Goal: Check status: Check status

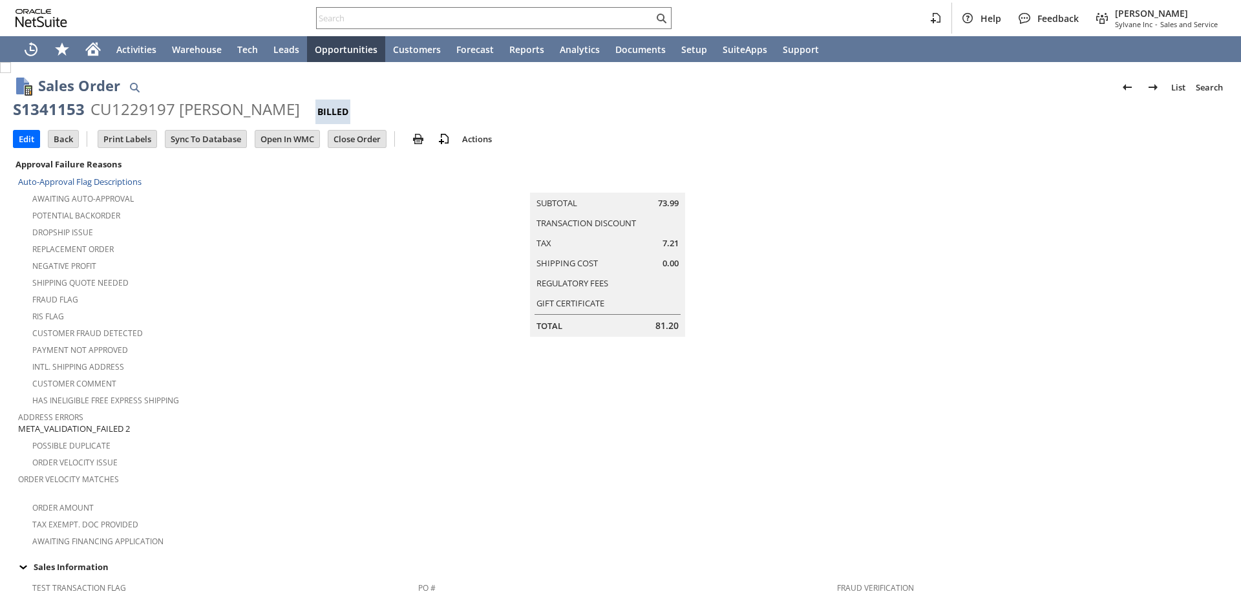
click at [286, 108] on div "S1341153 CU1229197 Eileen K Gilbert Billed" at bounding box center [620, 111] width 1215 height 25
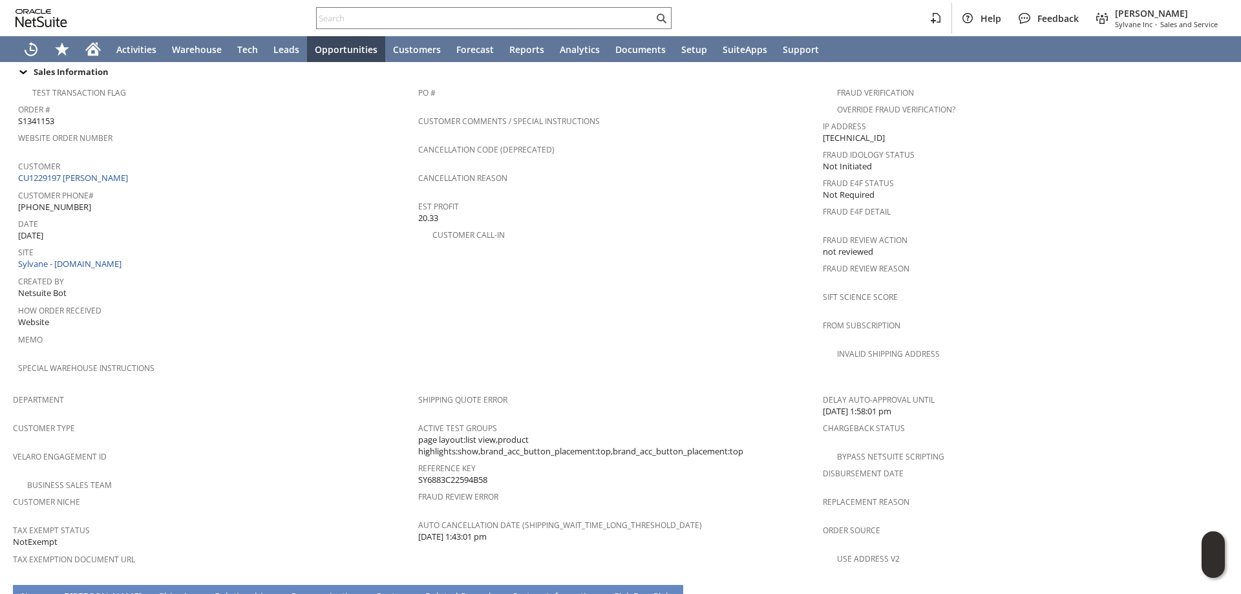
scroll to position [475, 0]
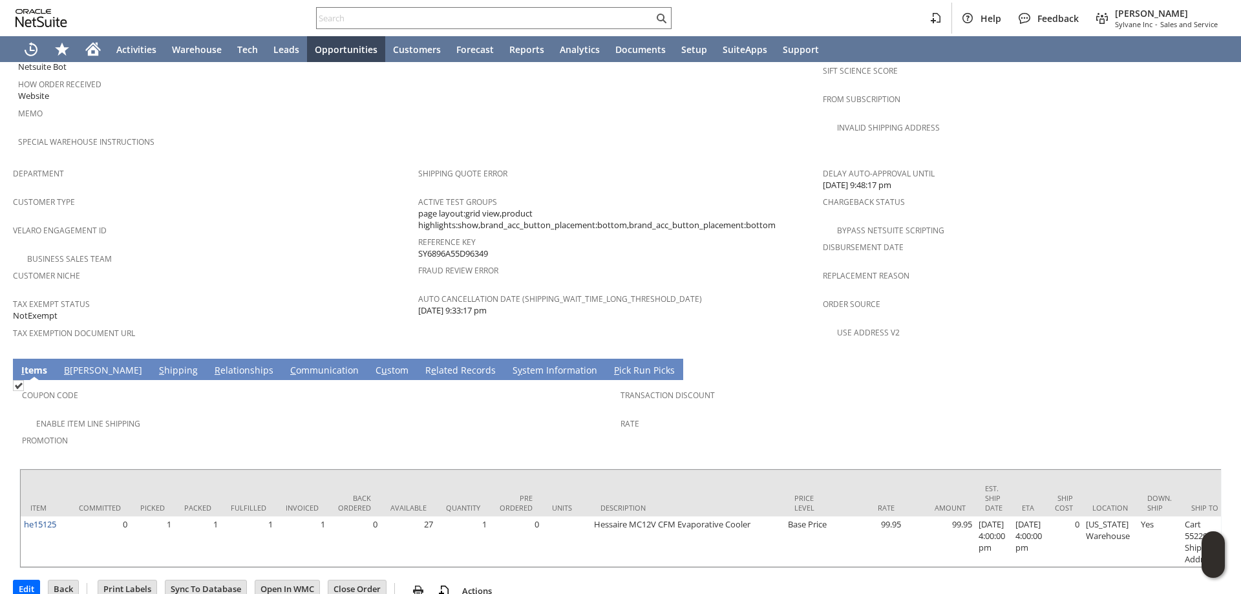
scroll to position [734, 0]
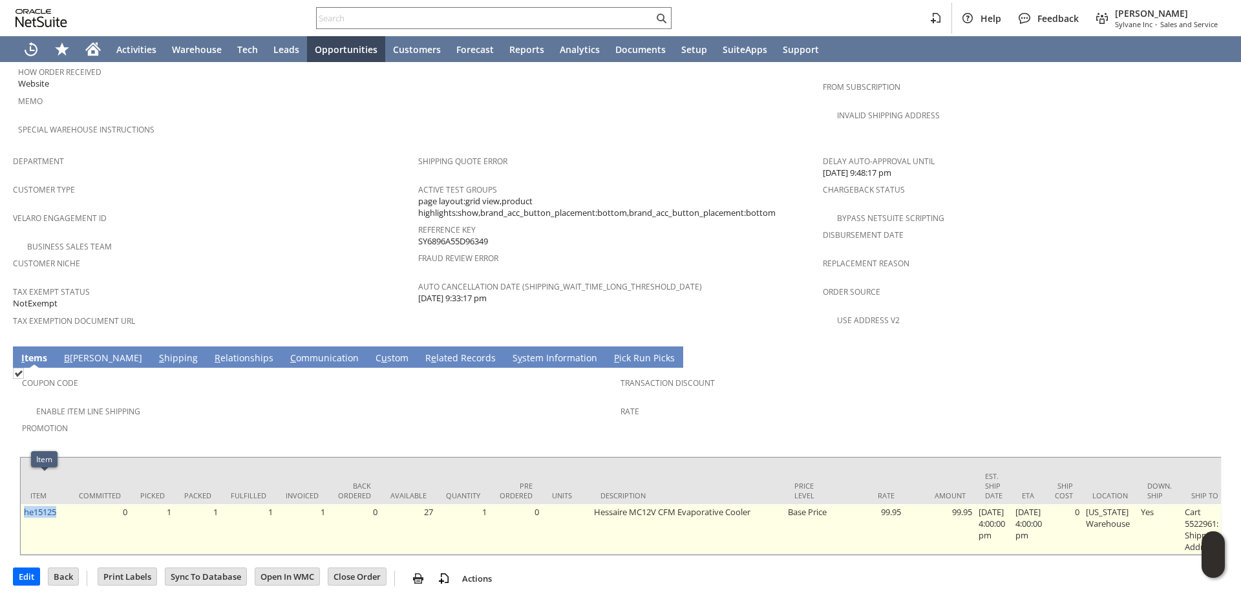
drag, startPoint x: 62, startPoint y: 485, endPoint x: 25, endPoint y: 489, distance: 37.0
click at [25, 504] on td "he15125" at bounding box center [45, 529] width 48 height 50
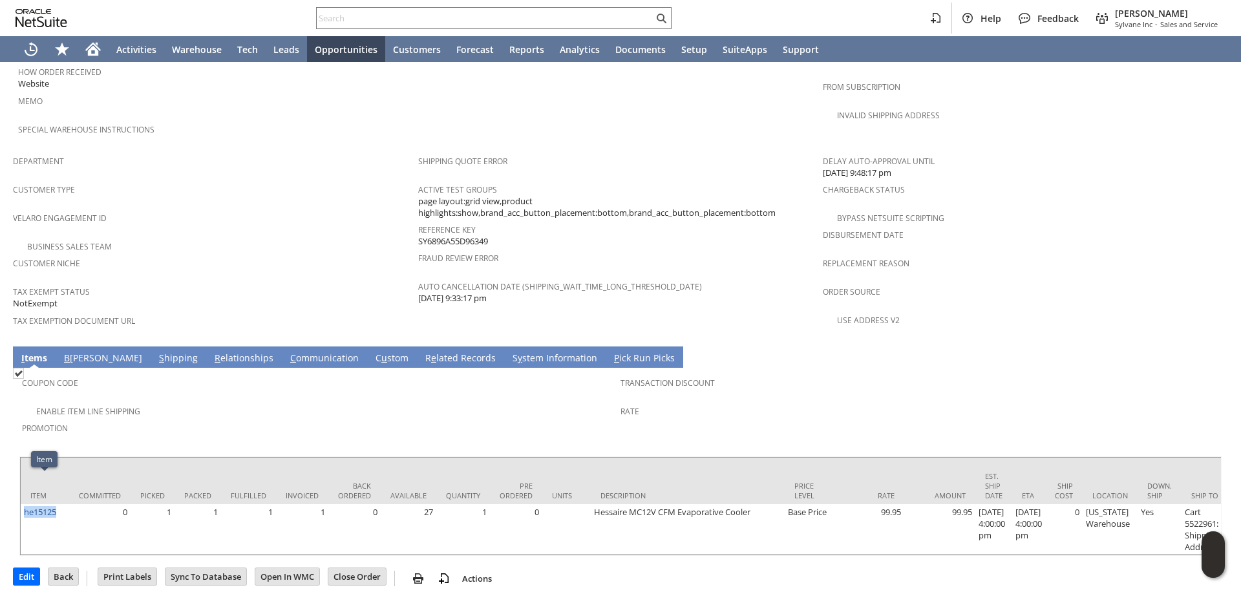
copy link "he15125"
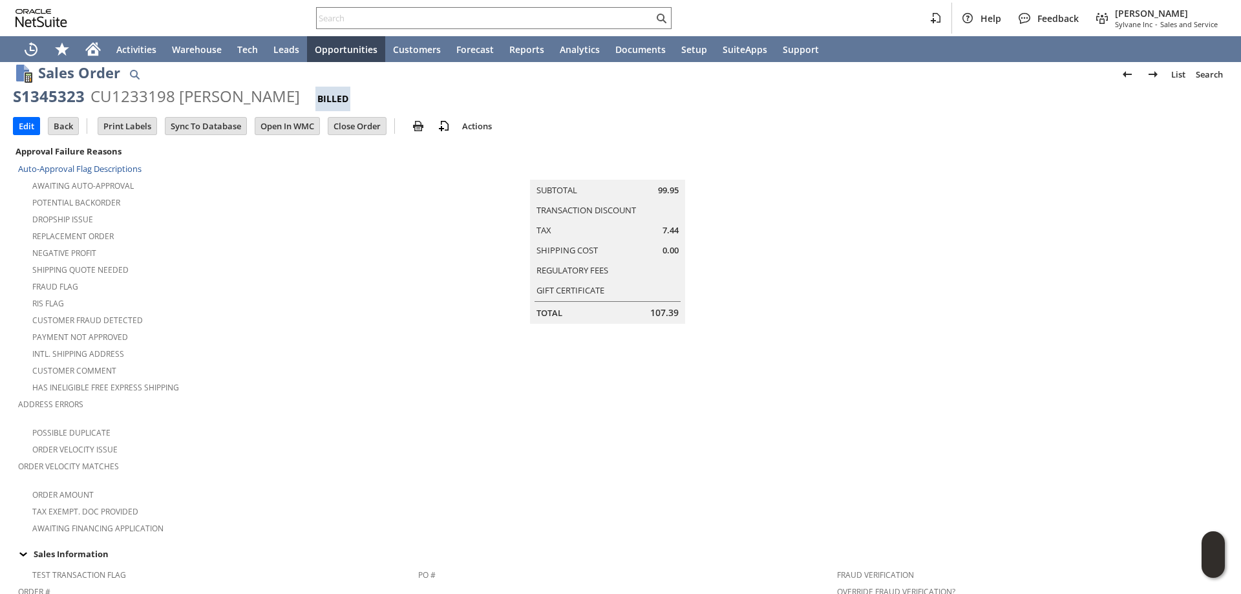
scroll to position [0, 0]
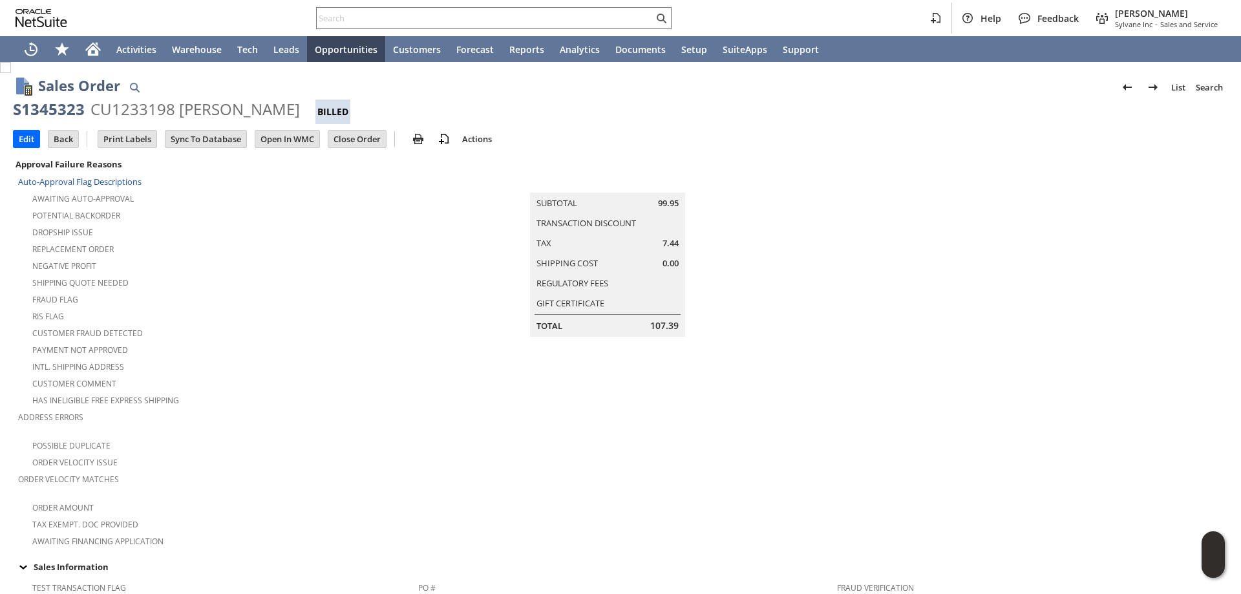
drag, startPoint x: 261, startPoint y: 111, endPoint x: 93, endPoint y: 106, distance: 168.1
click at [93, 106] on div "CU1233198 Jennifer McLing" at bounding box center [194, 109] width 209 height 21
copy div "CU1233198 Jennifer McLing"
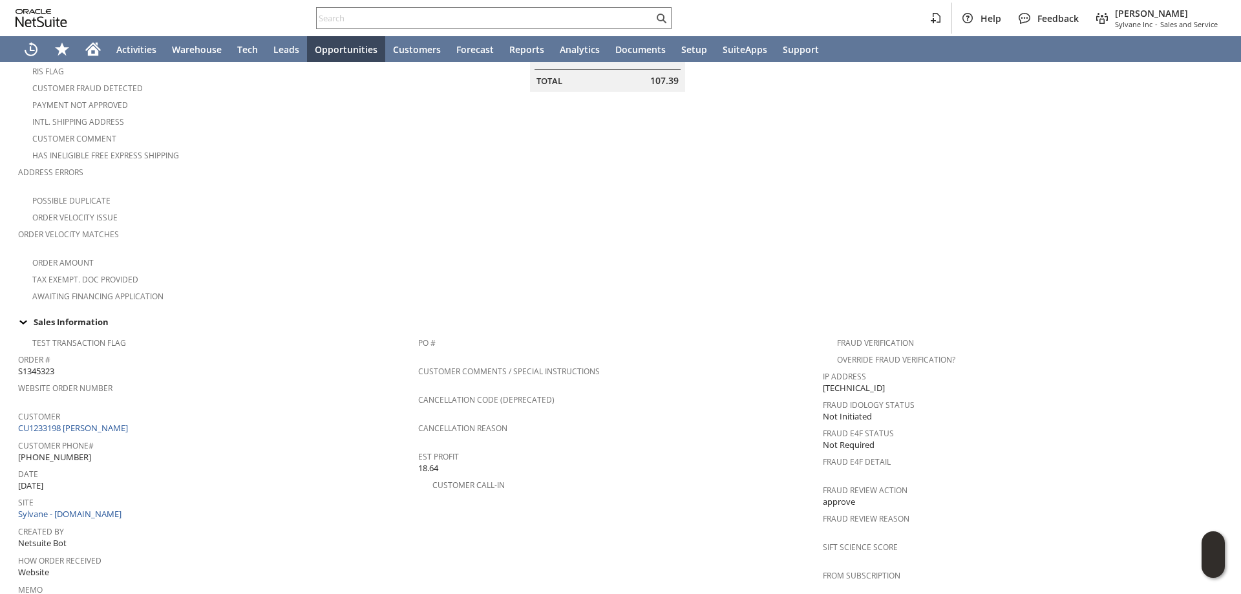
scroll to position [217, 0]
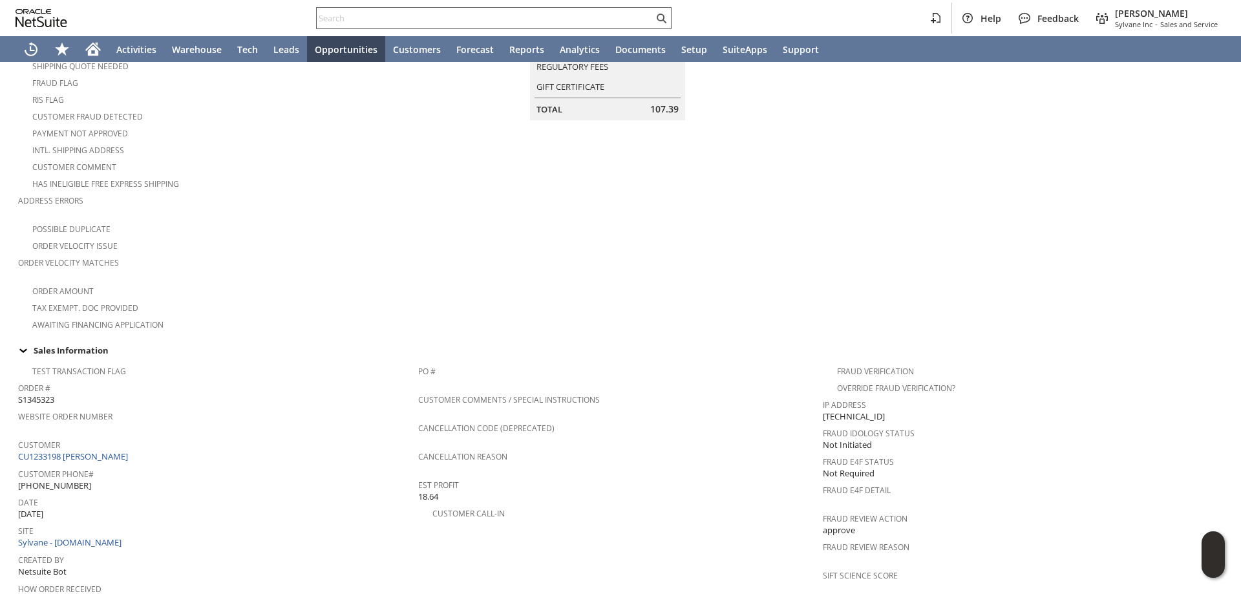
click at [436, 17] on input "text" at bounding box center [485, 18] width 337 height 16
paste input "Jwhittaker8614@gmail.com"
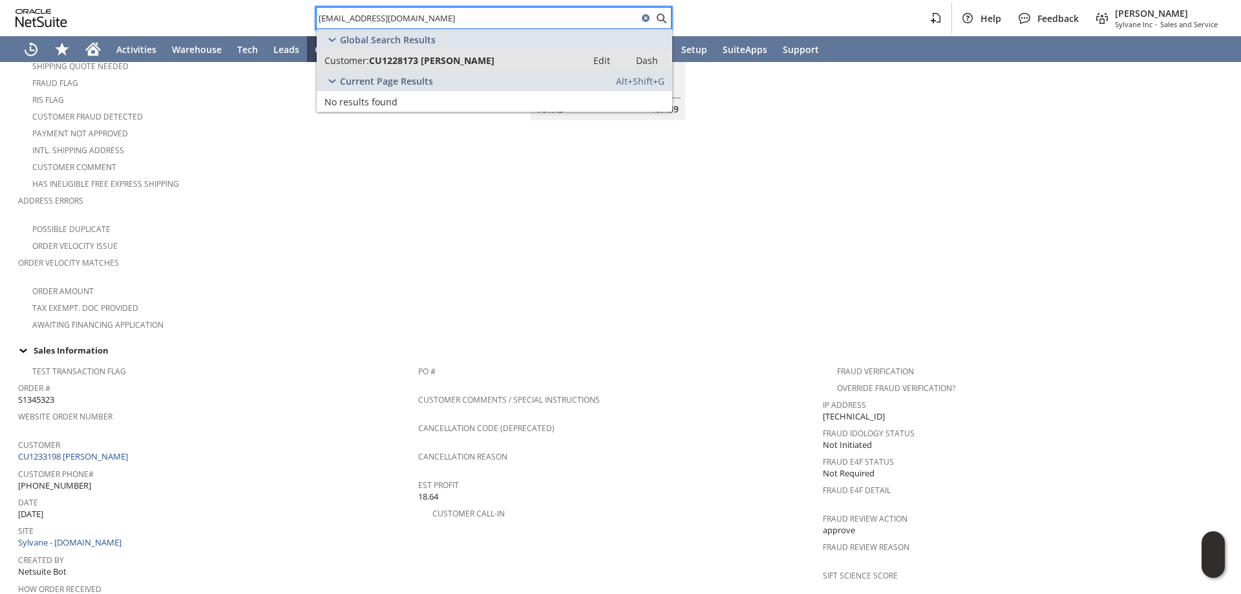
type input "Jwhittaker8614@gmail.com"
click at [420, 53] on link "Customer: CU1228173 Jodie L Whittaker Edit Dash" at bounding box center [494, 60] width 355 height 21
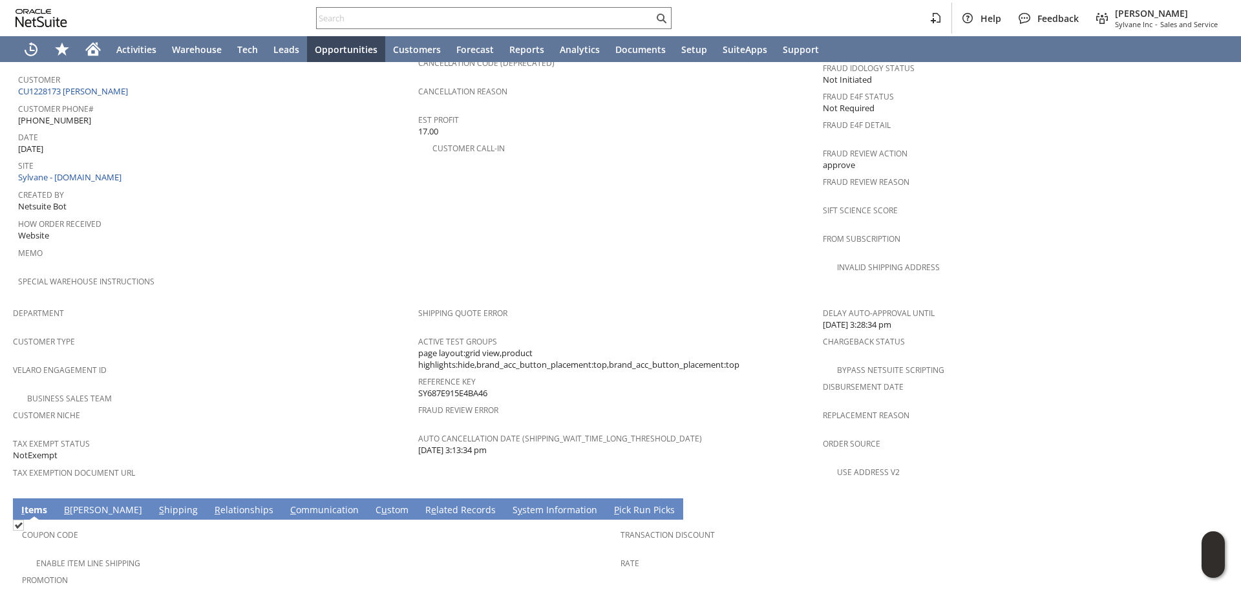
scroll to position [745, 0]
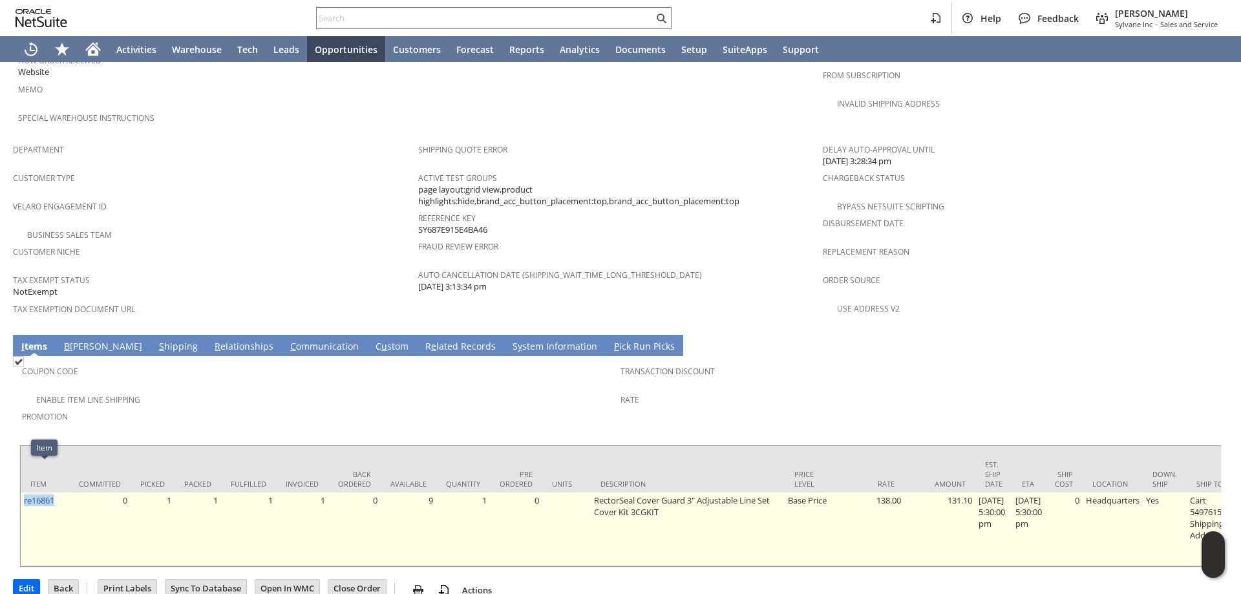
drag, startPoint x: 59, startPoint y: 464, endPoint x: 23, endPoint y: 478, distance: 38.9
click at [23, 492] on td "re16861" at bounding box center [45, 529] width 48 height 74
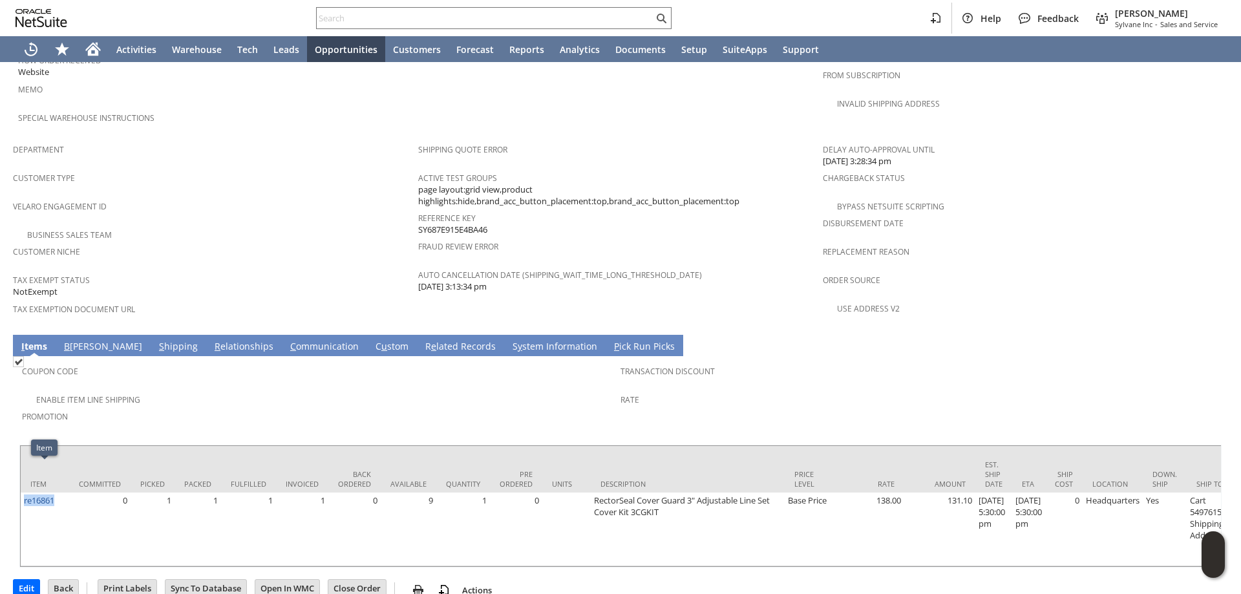
copy link "re16861"
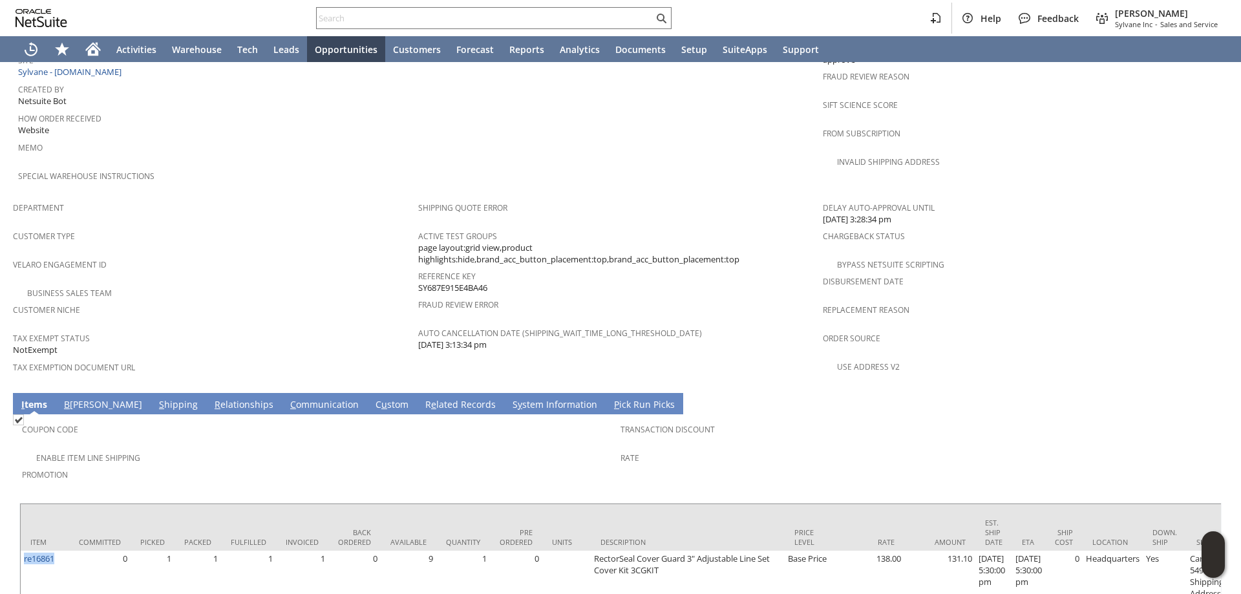
scroll to position [681, 0]
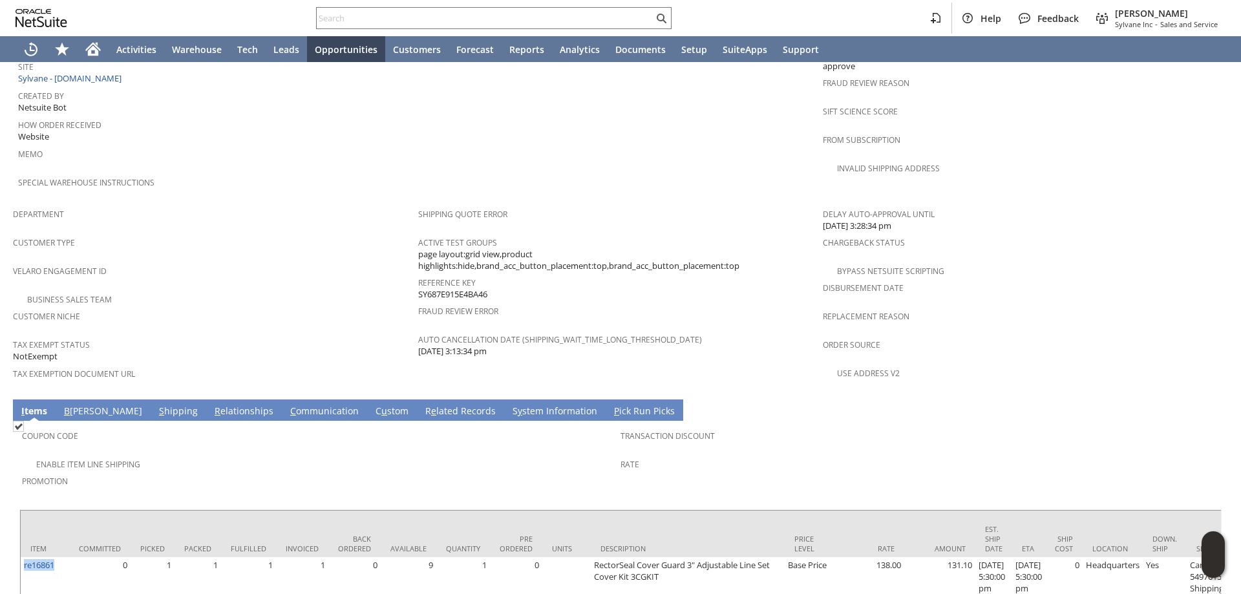
drag, startPoint x: 489, startPoint y: 269, endPoint x: 416, endPoint y: 267, distance: 73.7
click at [418, 273] on div "Reference Key SY687E915E4BA46" at bounding box center [617, 286] width 399 height 27
copy span "SY687E915E4BA46"
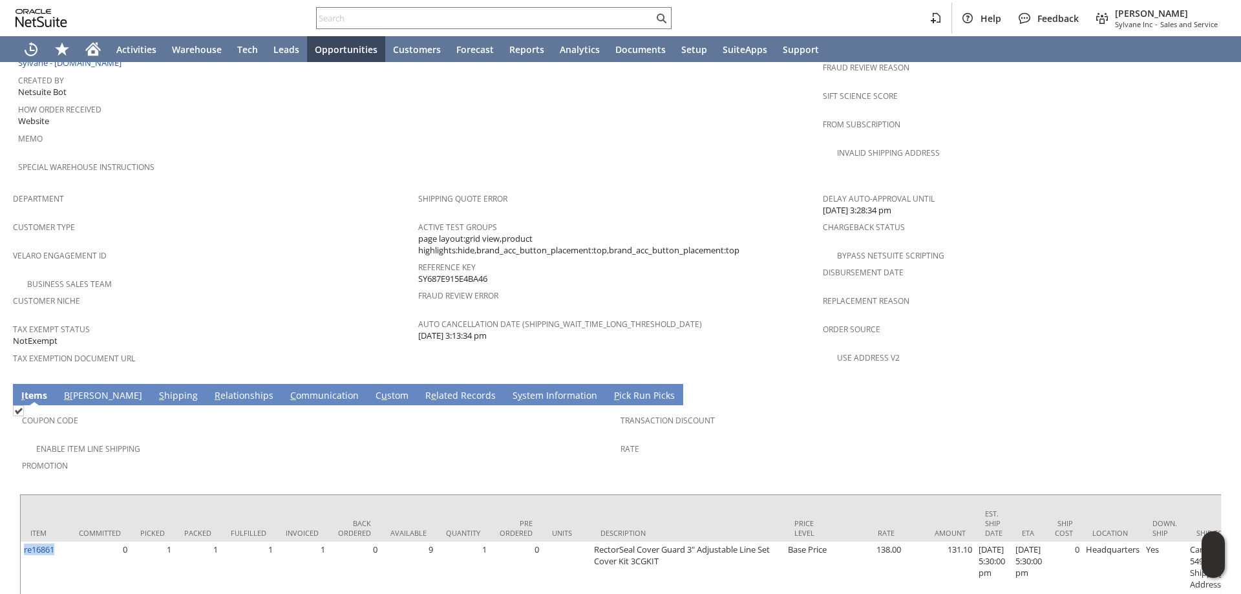
scroll to position [745, 0]
